Goal: Task Accomplishment & Management: Manage account settings

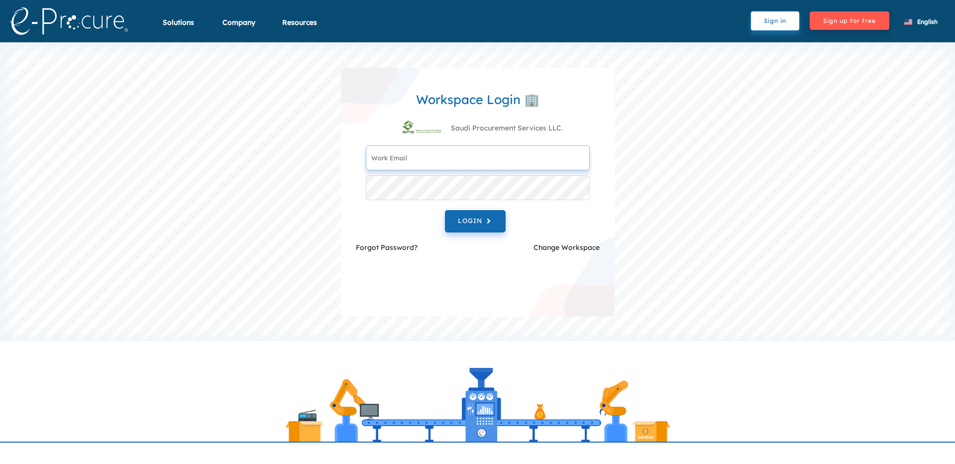
click at [449, 166] on input "text" at bounding box center [478, 157] width 224 height 25
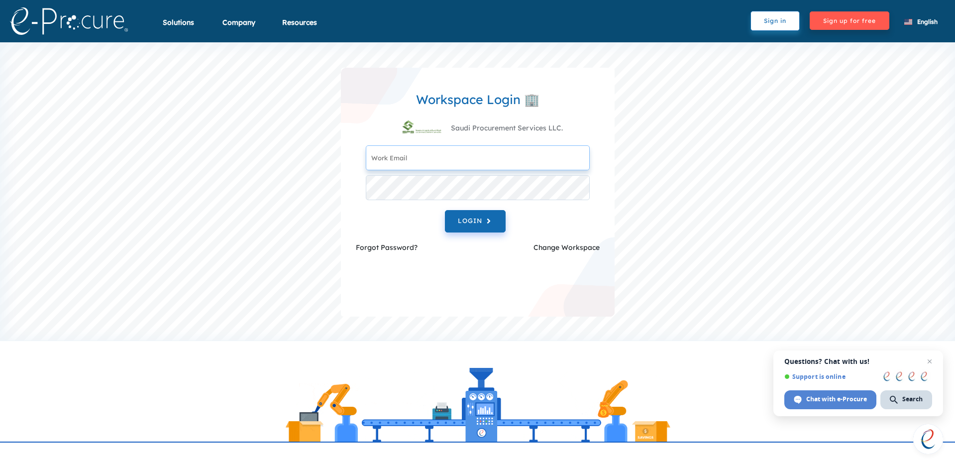
click at [505, 154] on input "text" at bounding box center [478, 157] width 224 height 25
paste input "[EMAIL_ADDRESS][DOMAIN_NAME]"
type input "[EMAIL_ADDRESS][DOMAIN_NAME]"
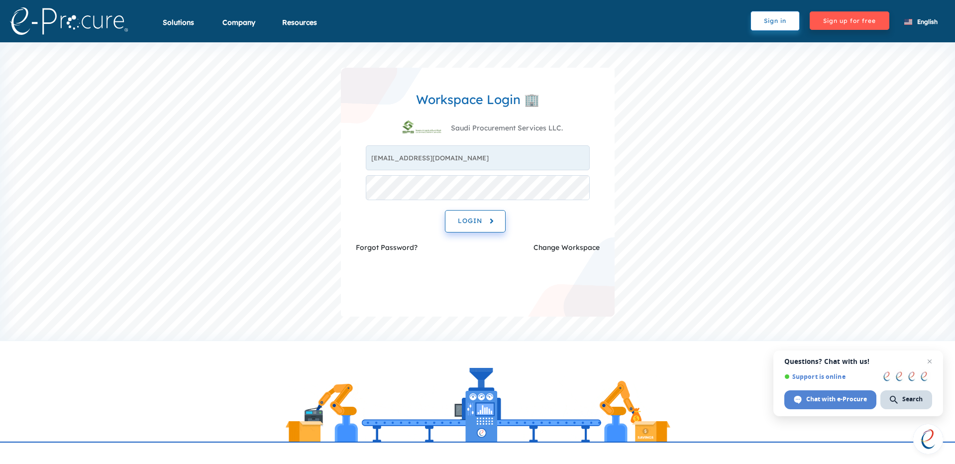
click at [477, 225] on span "LOGIN" at bounding box center [475, 220] width 35 height 11
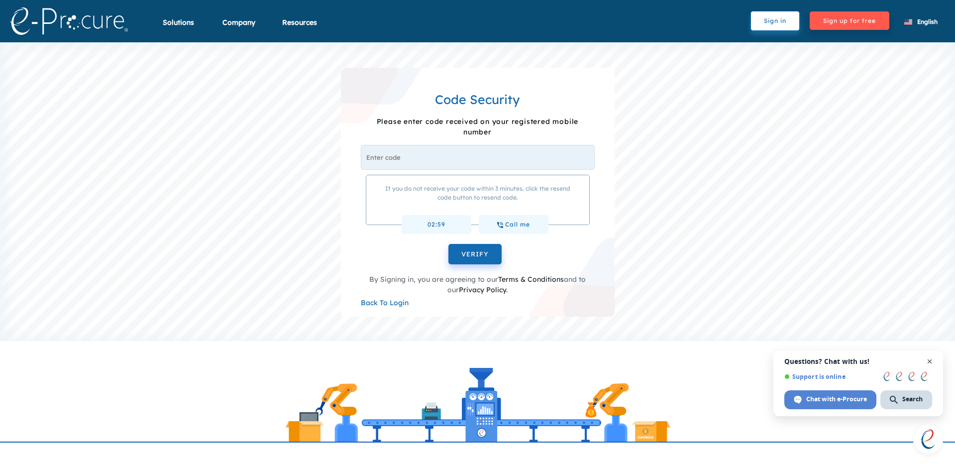
click at [928, 364] on span "Open chat" at bounding box center [929, 361] width 12 height 12
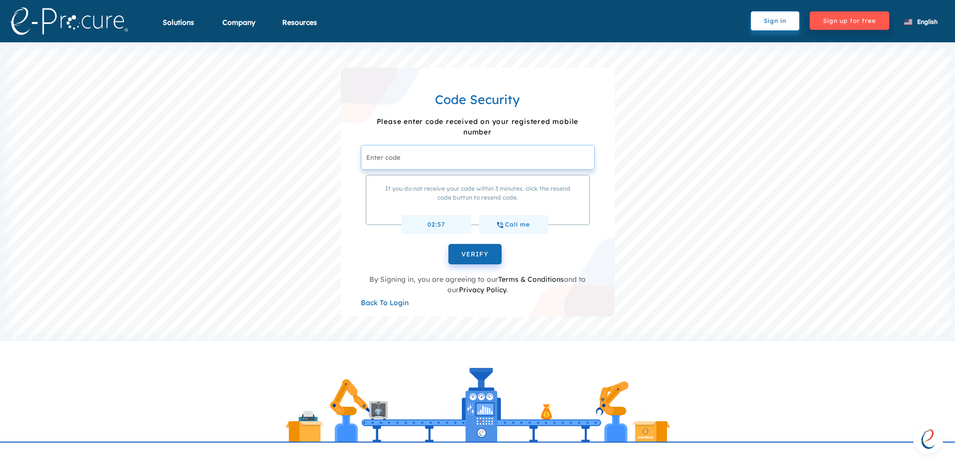
click at [463, 159] on input "text" at bounding box center [478, 157] width 234 height 25
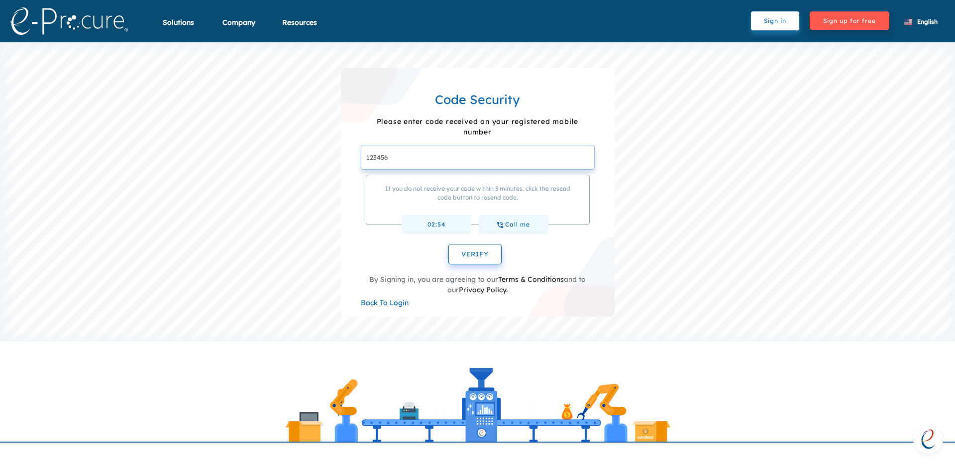
type input "123456"
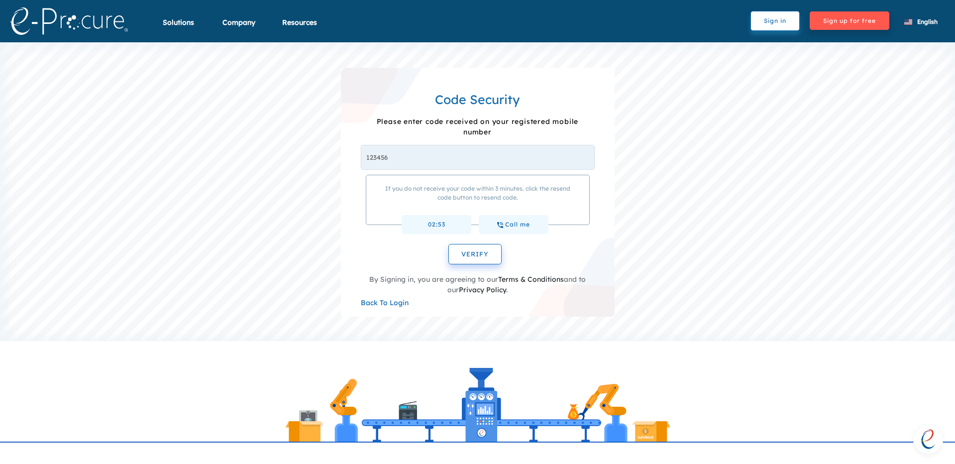
click at [470, 251] on span "VERIFY" at bounding box center [474, 254] width 27 height 8
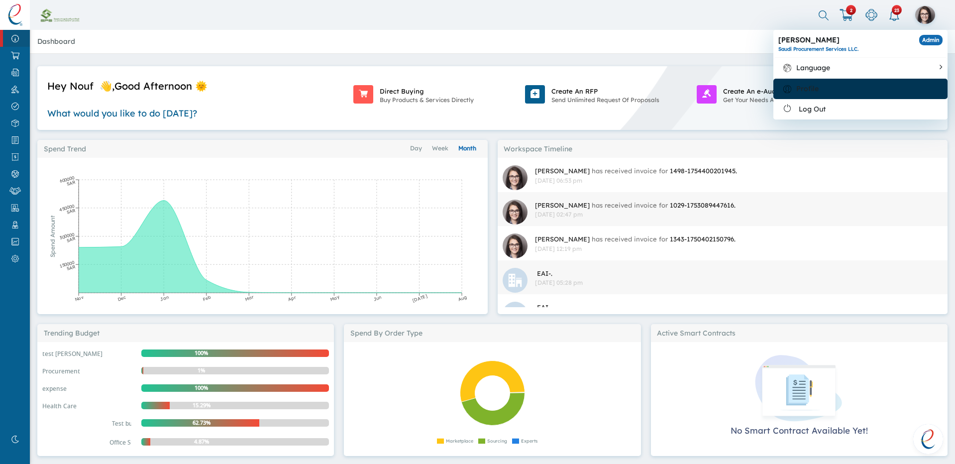
click at [843, 86] on div at bounding box center [877, 89] width 119 height 10
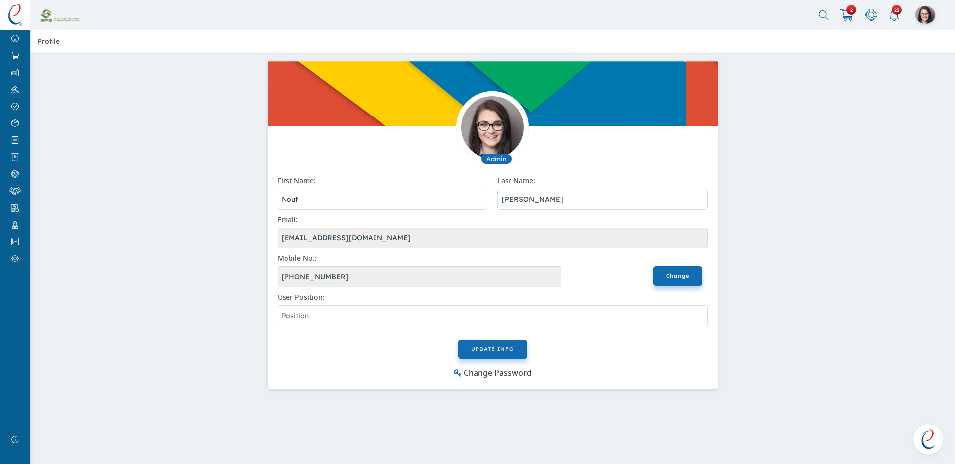
click at [501, 136] on input "file" at bounding box center [492, 127] width 73 height 73
